Goal: Use online tool/utility: Utilize a website feature to perform a specific function

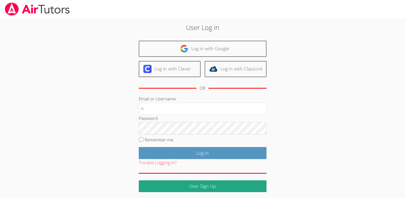
type input "[EMAIL_ADDRESS][DOMAIN_NAME]"
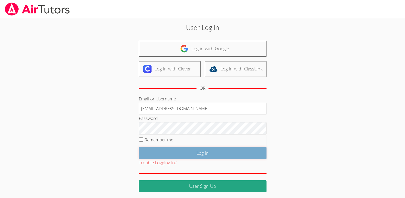
click at [202, 151] on input "Log in" at bounding box center [203, 153] width 128 height 12
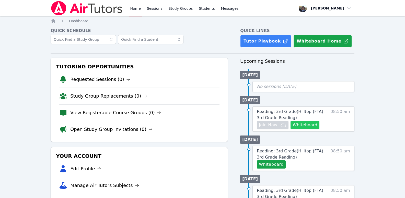
click at [306, 126] on button "Whiteboard" at bounding box center [305, 125] width 29 height 8
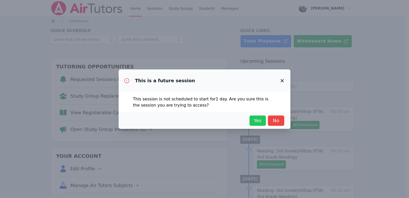
click at [256, 120] on span "Yes" at bounding box center [257, 120] width 11 height 7
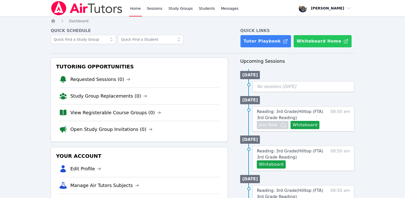
click at [310, 42] on button "Whiteboard Home" at bounding box center [322, 41] width 59 height 13
